Goal: Transaction & Acquisition: Purchase product/service

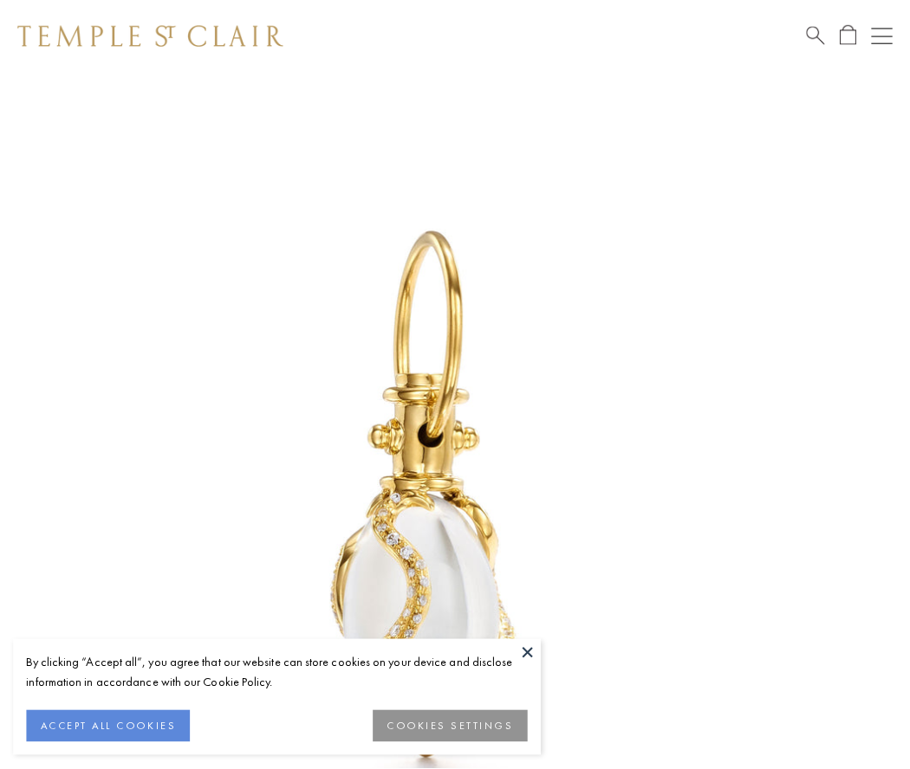
scroll to position [29, 0]
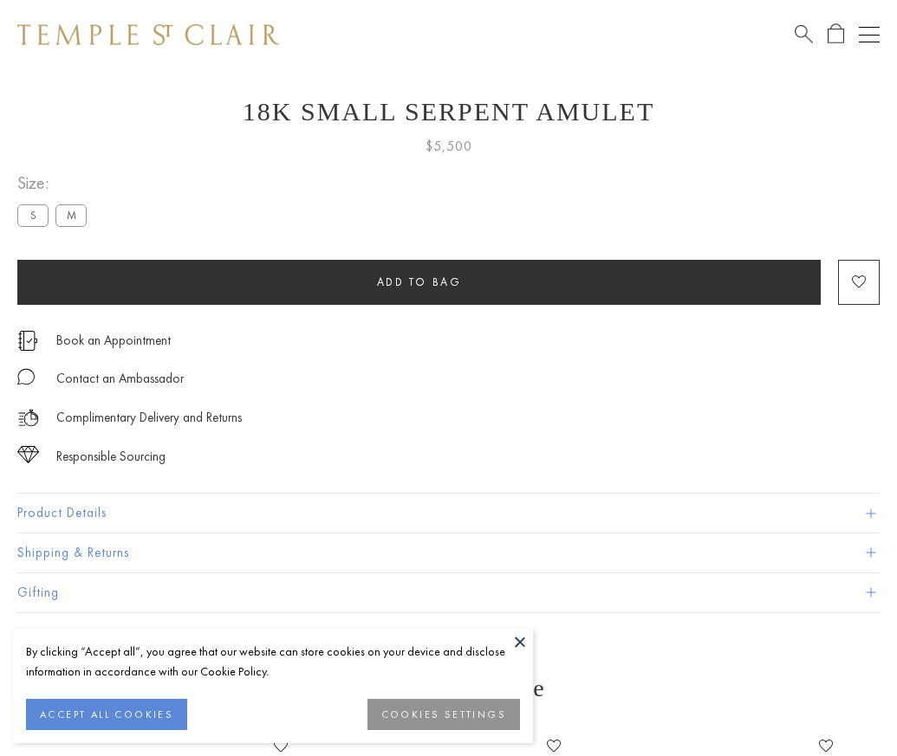
click at [419, 282] on span "Add to bag" at bounding box center [419, 282] width 85 height 15
